Goal: Check status

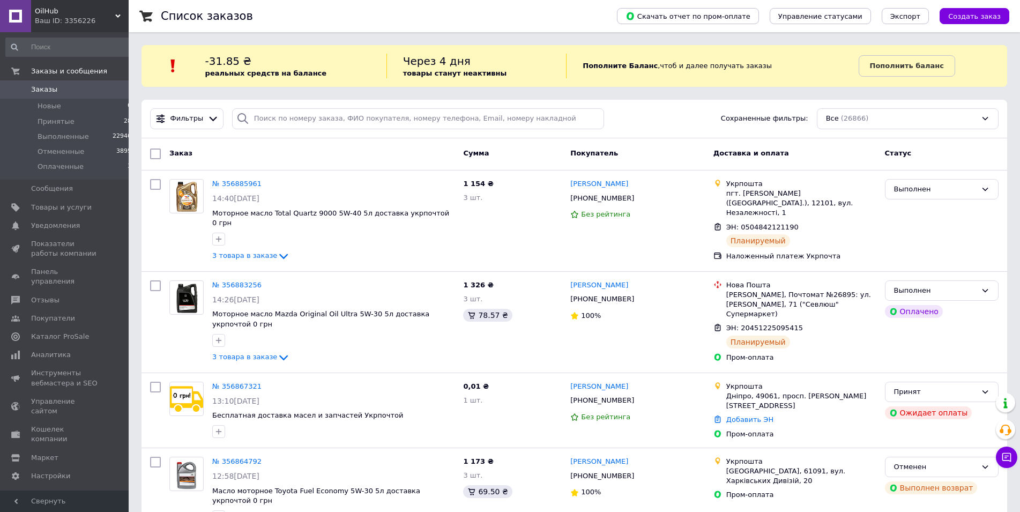
drag, startPoint x: 281, startPoint y: 84, endPoint x: 279, endPoint y: 77, distance: 6.8
click at [281, 84] on div "-31.85 ₴ реальных средств на балансе Через 4 дня товары станут неактивны Пополн…" at bounding box center [573, 66] width 865 height 42
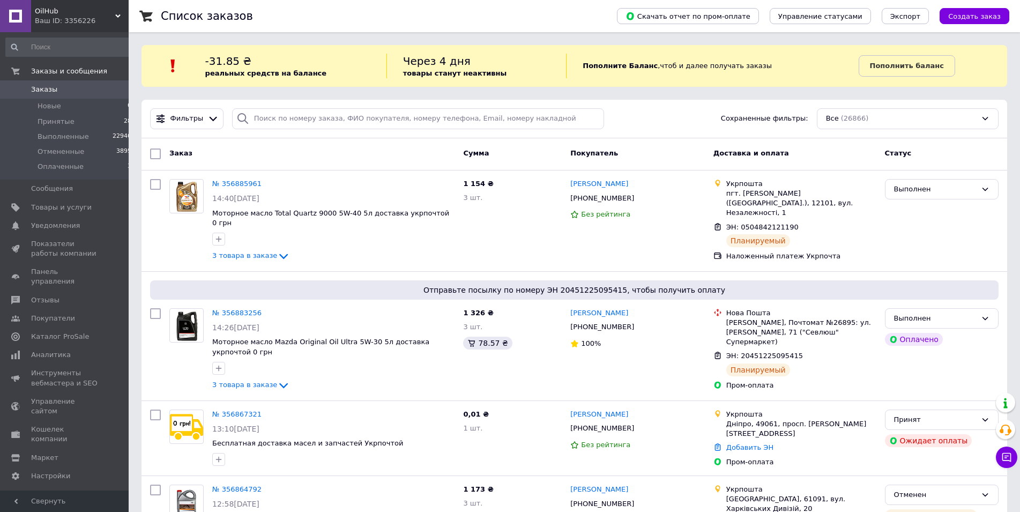
click at [282, 104] on div "Фильтры Сохраненные фильтры: Все (26866)" at bounding box center [573, 119] width 865 height 39
click at [279, 116] on input "search" at bounding box center [418, 118] width 372 height 21
paste input "380971625934"
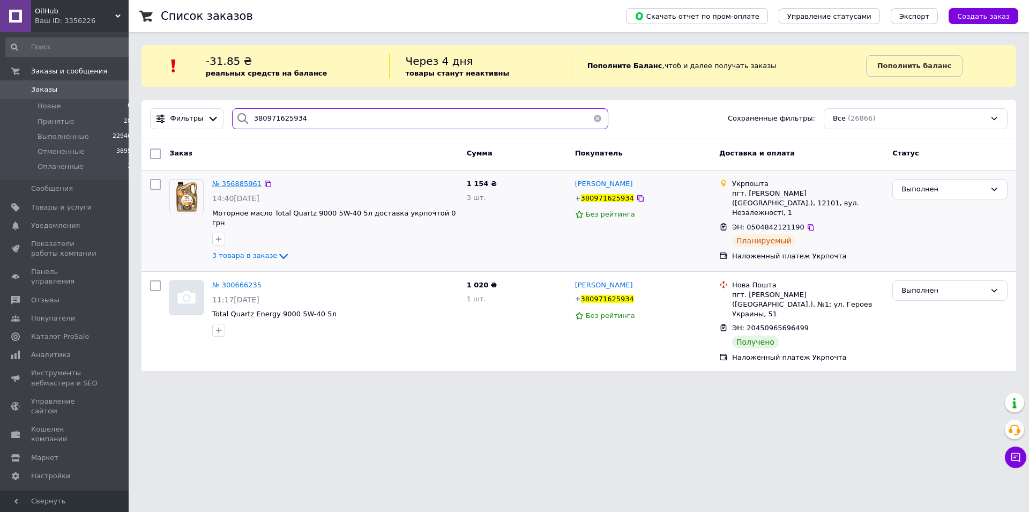
type input "380971625934"
click at [234, 179] on span "№ 356885961" at bounding box center [236, 183] width 49 height 8
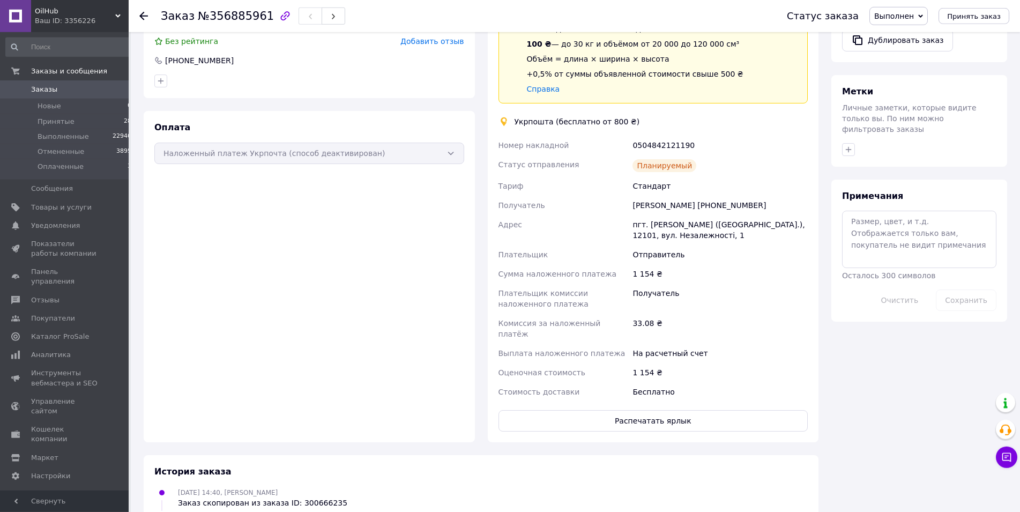
scroll to position [383, 0]
click at [689, 408] on button "Распечатать ярлык" at bounding box center [653, 418] width 310 height 21
